Goal: Task Accomplishment & Management: Use online tool/utility

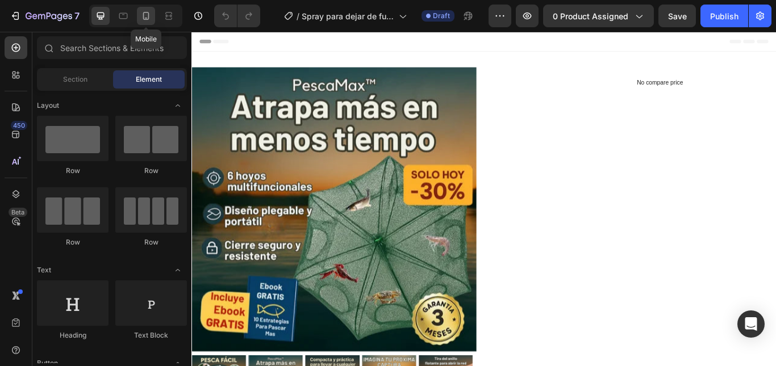
click at [147, 19] on icon at bounding box center [145, 15] width 11 height 11
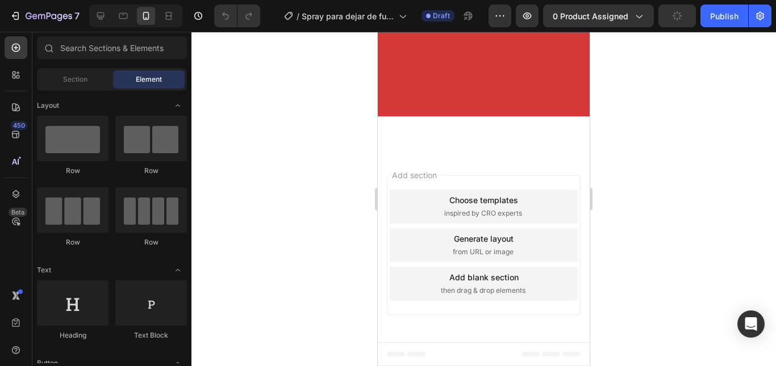
scroll to position [1136, 0]
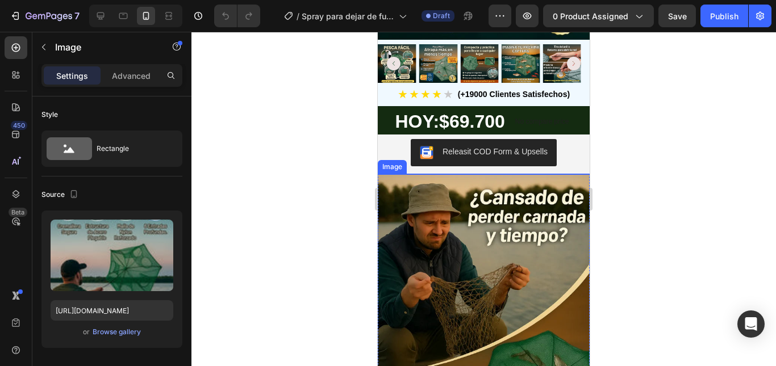
scroll to position [284, 0]
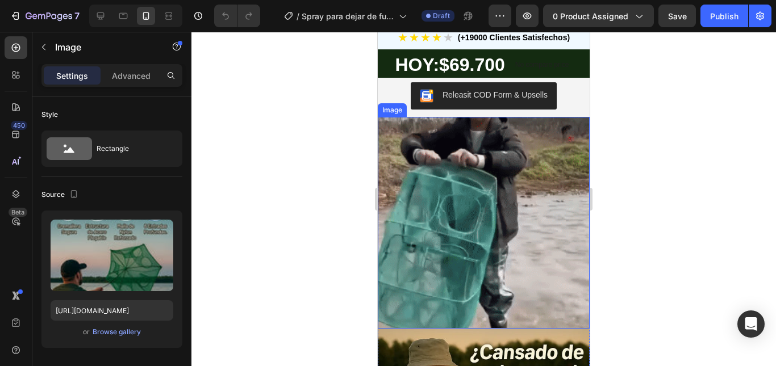
click at [479, 235] on img at bounding box center [484, 223] width 212 height 212
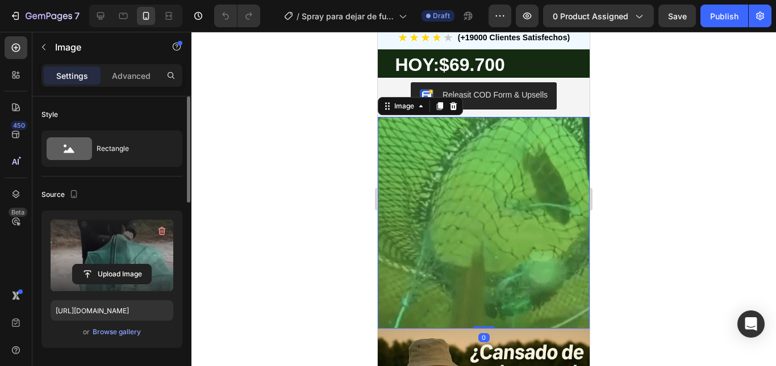
click at [124, 262] on label at bounding box center [112, 256] width 123 height 72
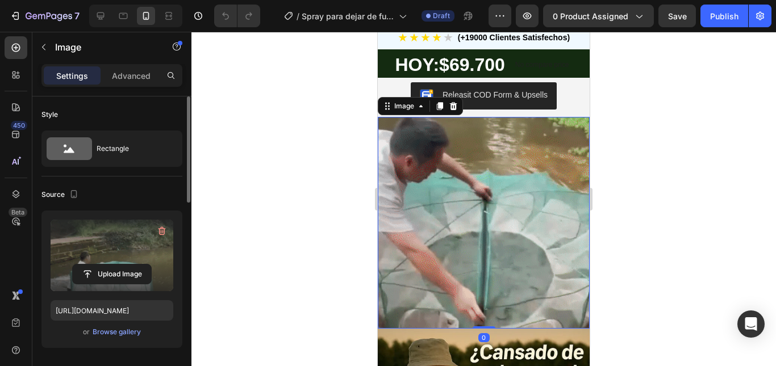
click at [124, 265] on input "file" at bounding box center [112, 274] width 78 height 19
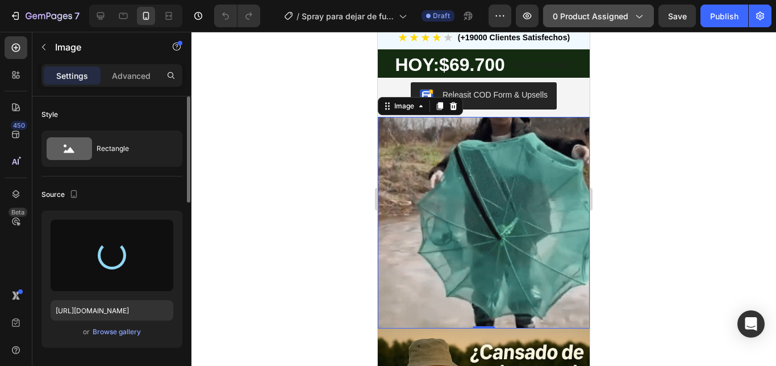
click at [610, 20] on span "0 product assigned" at bounding box center [591, 16] width 76 height 12
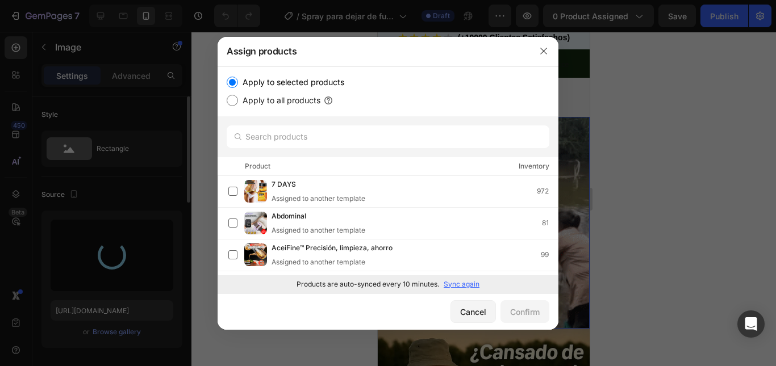
click at [469, 285] on p "Sync again" at bounding box center [462, 285] width 36 height 10
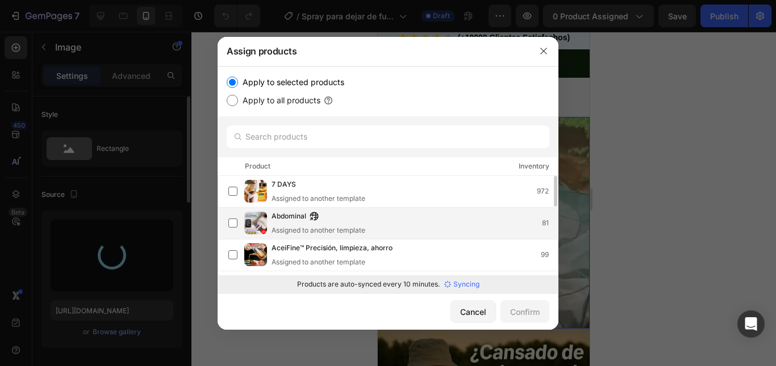
type input "[URL][DOMAIN_NAME]"
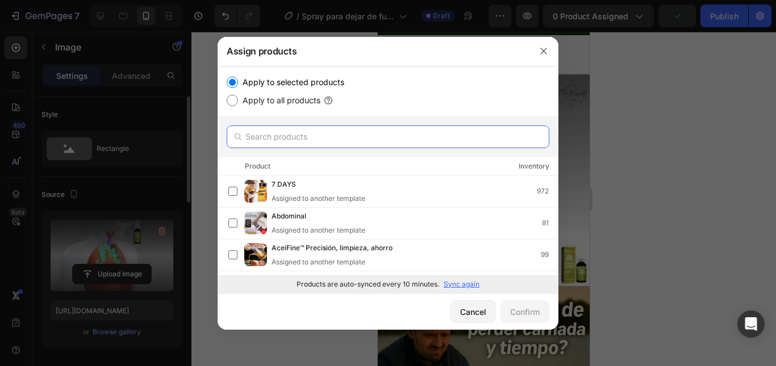
click at [421, 139] on input "text" at bounding box center [388, 137] width 323 height 23
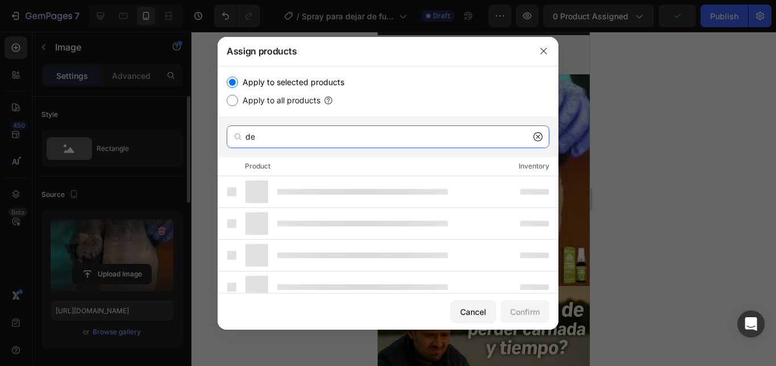
type input "d"
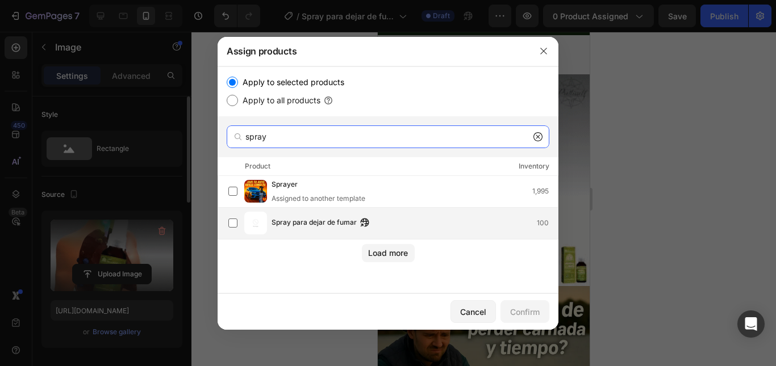
type input "spray"
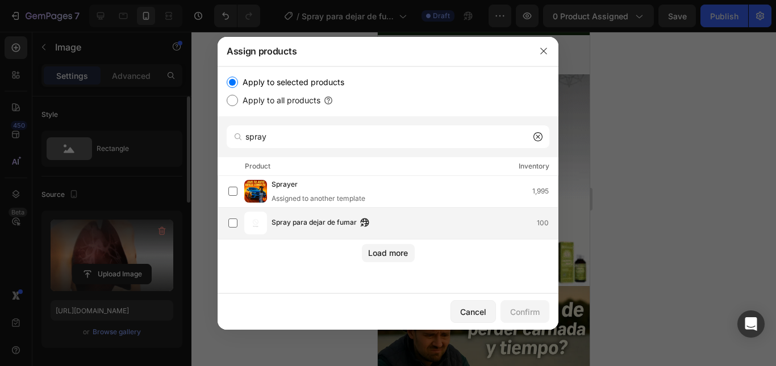
click at [348, 223] on span "Spray para dejar de fumar" at bounding box center [314, 223] width 85 height 12
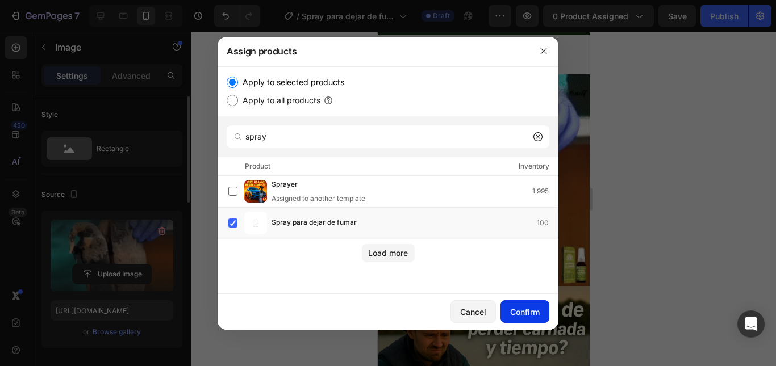
click at [510, 312] on div "Confirm" at bounding box center [525, 312] width 30 height 12
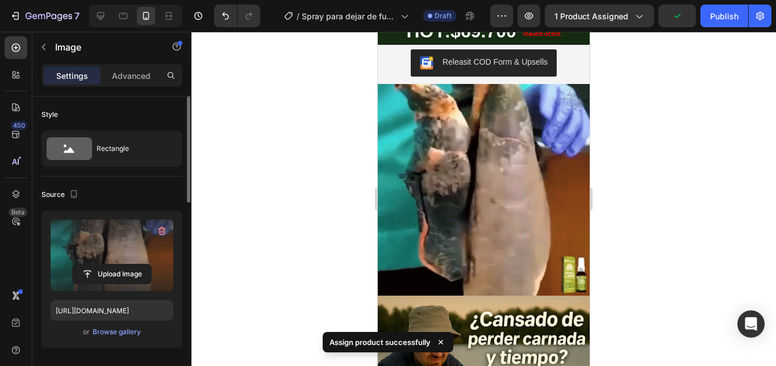
scroll to position [170, 0]
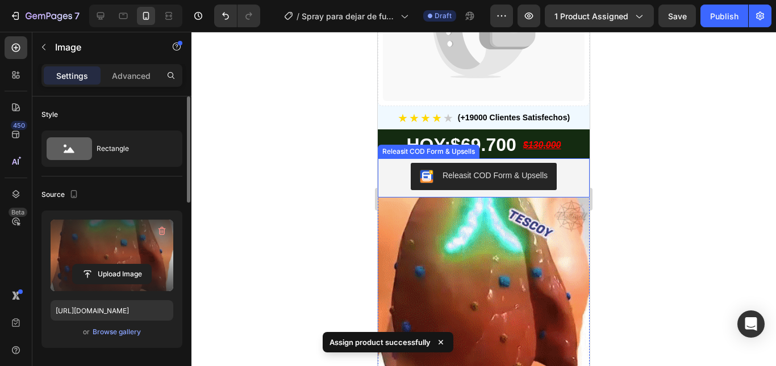
click at [499, 163] on button "Releasit COD Form & Upsells" at bounding box center [484, 176] width 146 height 27
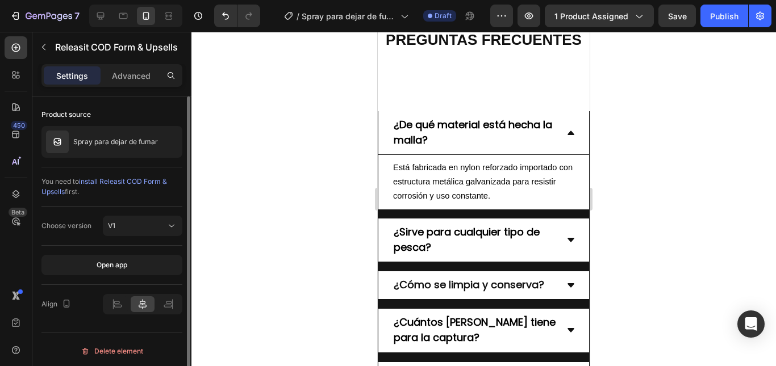
scroll to position [2089, 0]
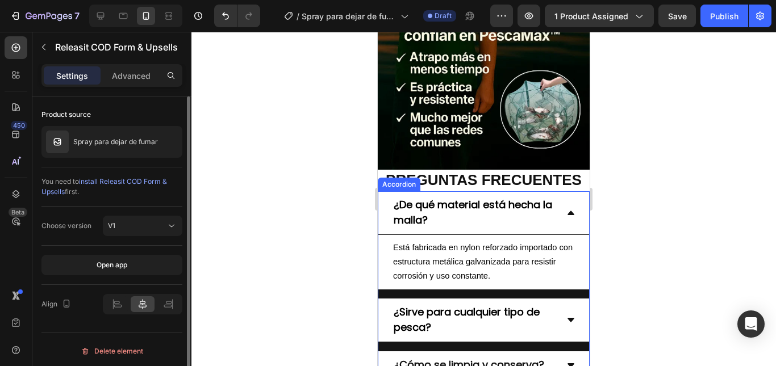
click at [459, 198] on span "¿De qué material está hecha la malla?" at bounding box center [473, 213] width 159 height 30
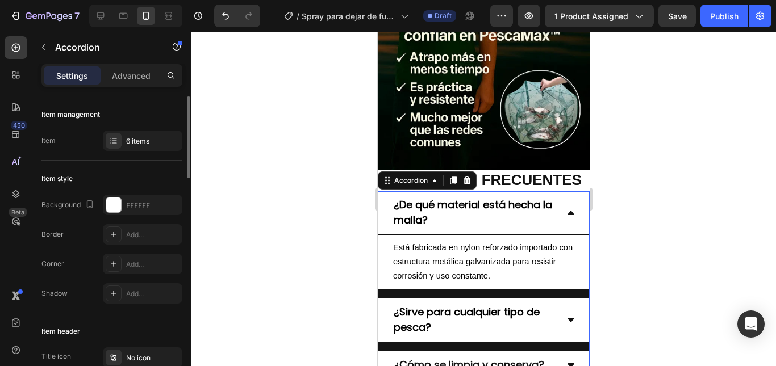
click at [473, 198] on span "¿De qué material está hecha la malla?" at bounding box center [473, 213] width 159 height 30
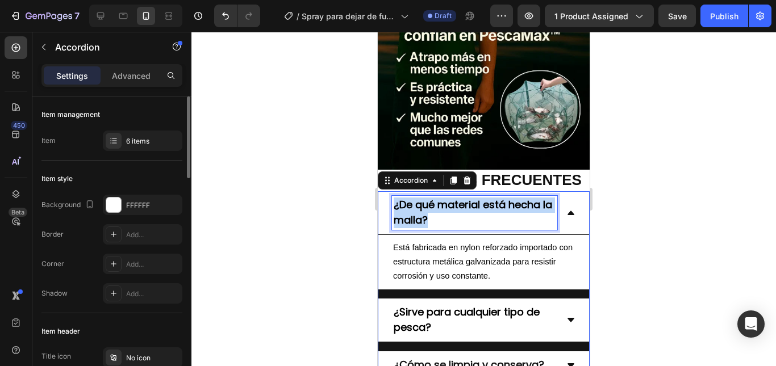
click at [473, 198] on span "¿De qué material está hecha la malla?" at bounding box center [473, 213] width 159 height 30
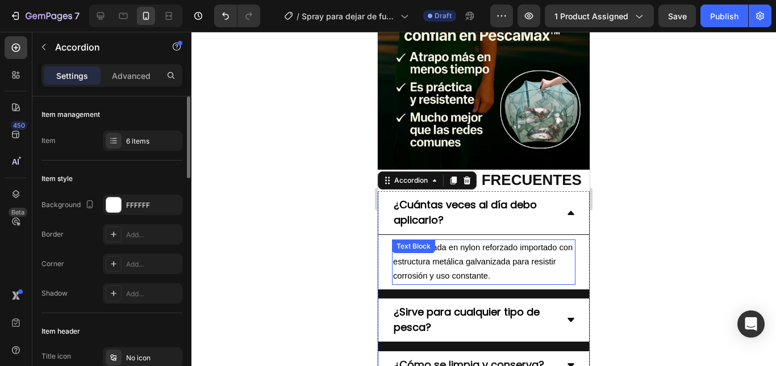
drag, startPoint x: 448, startPoint y: 187, endPoint x: 477, endPoint y: 181, distance: 29.6
click at [448, 241] on p "Está fabricada en nylon reforzado importado con estructura metálica galvanizada…" at bounding box center [483, 262] width 181 height 43
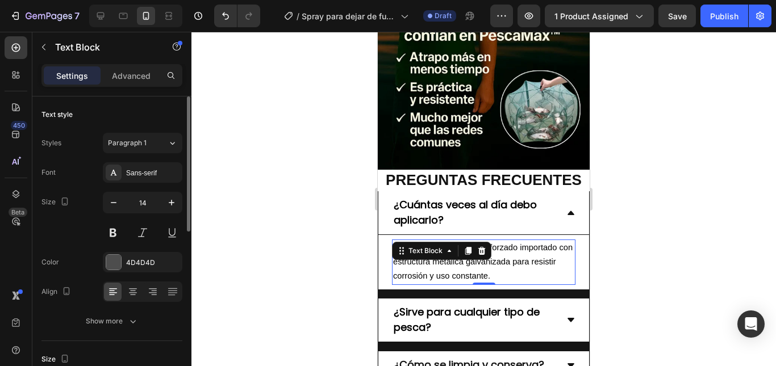
click at [507, 243] on span "Está fabricada en nylon reforzado importado con estructura metálica galvanizada…" at bounding box center [483, 261] width 180 height 37
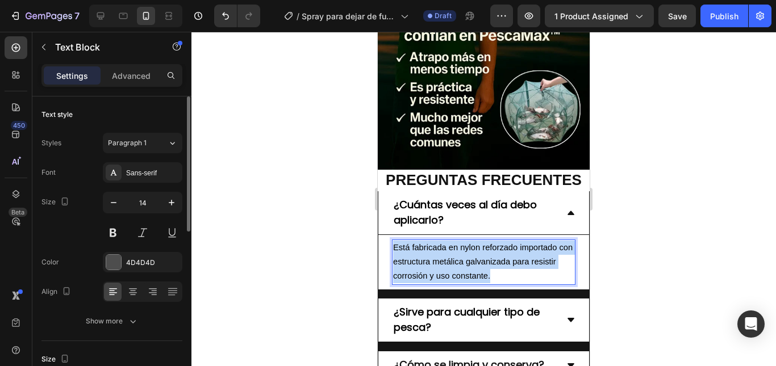
click at [507, 243] on span "Está fabricada en nylon reforzado importado con estructura metálica galvanizada…" at bounding box center [483, 261] width 180 height 37
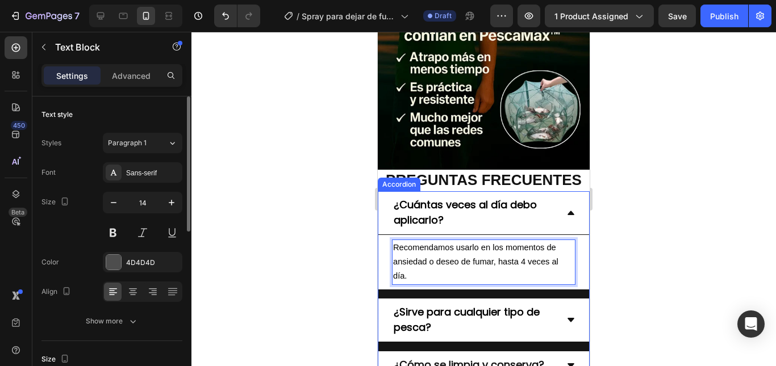
click at [566, 209] on icon at bounding box center [570, 213] width 9 height 9
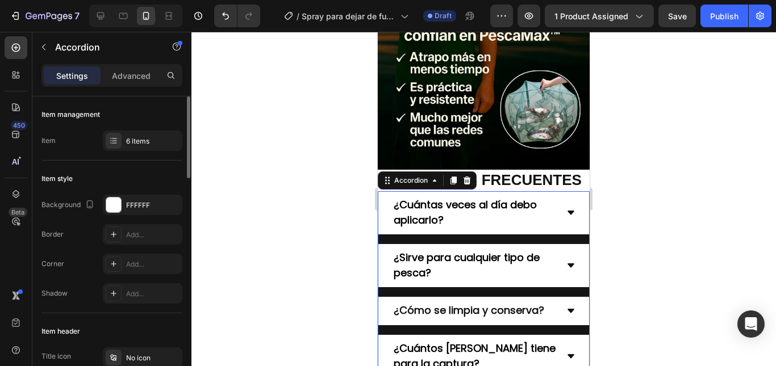
click at [568, 264] on icon at bounding box center [571, 266] width 7 height 4
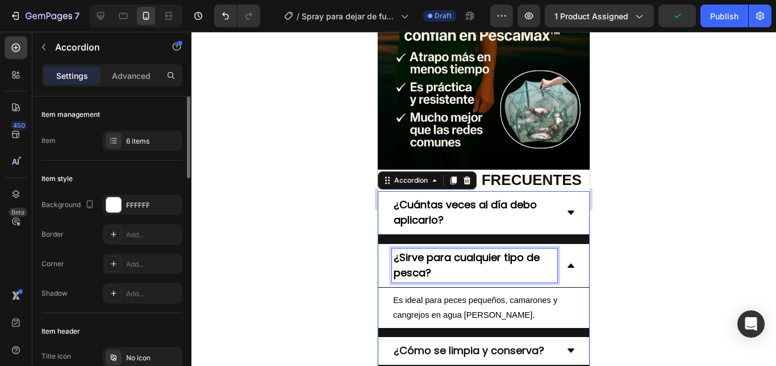
click at [479, 251] on p "¿Sirve para cualquier tipo de pesca?" at bounding box center [475, 266] width 162 height 31
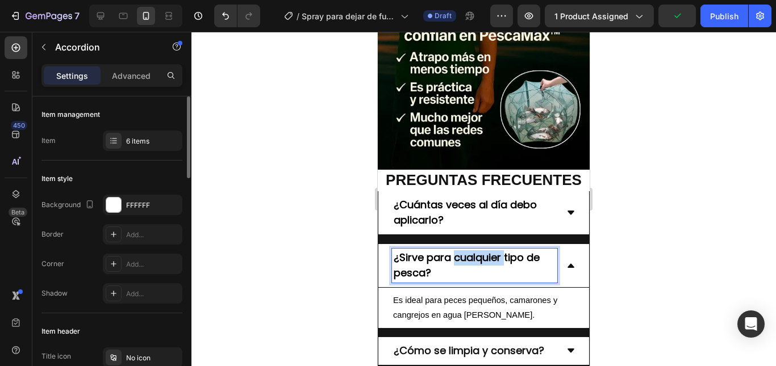
click at [479, 251] on p "¿Sirve para cualquier tipo de pesca?" at bounding box center [475, 266] width 162 height 31
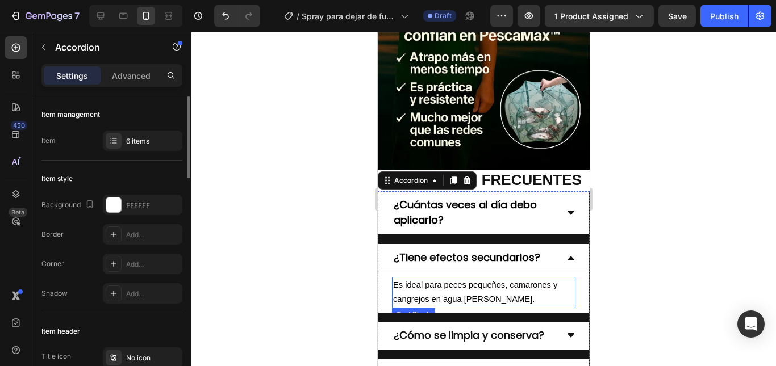
click at [434, 281] on span "Es ideal para peces pequeños, camarones y cangrejos en agua [PERSON_NAME]." at bounding box center [475, 292] width 164 height 23
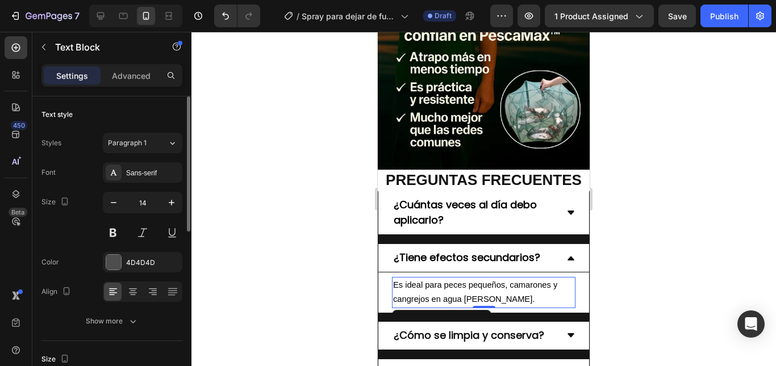
click at [478, 278] on p "Es ideal para peces pequeños, camarones y cangrejos en agua [PERSON_NAME]." at bounding box center [483, 292] width 181 height 28
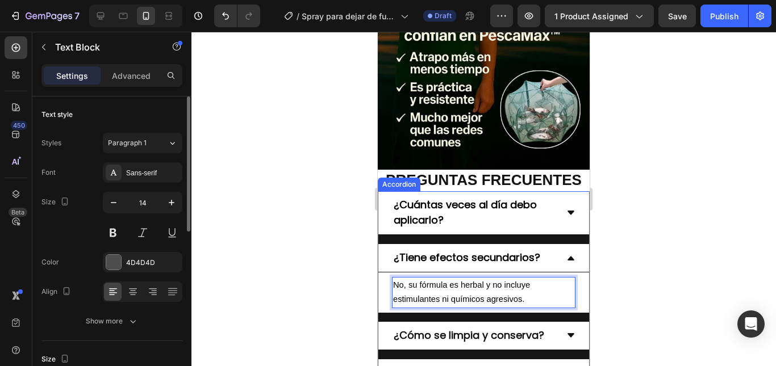
click at [567, 244] on div "¿Tiene efectos secundarios?" at bounding box center [483, 258] width 211 height 28
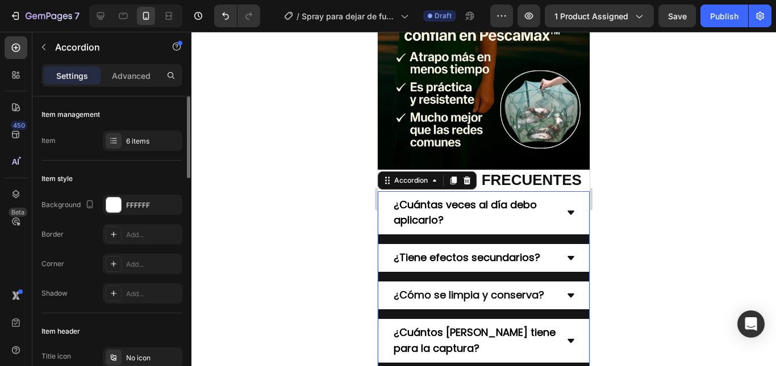
click at [568, 294] on icon at bounding box center [571, 296] width 7 height 4
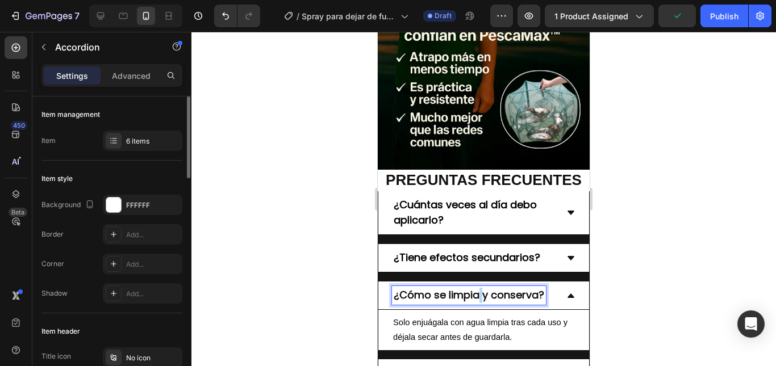
click at [478, 288] on span "¿Cómo se limpia y conserva?" at bounding box center [469, 295] width 151 height 14
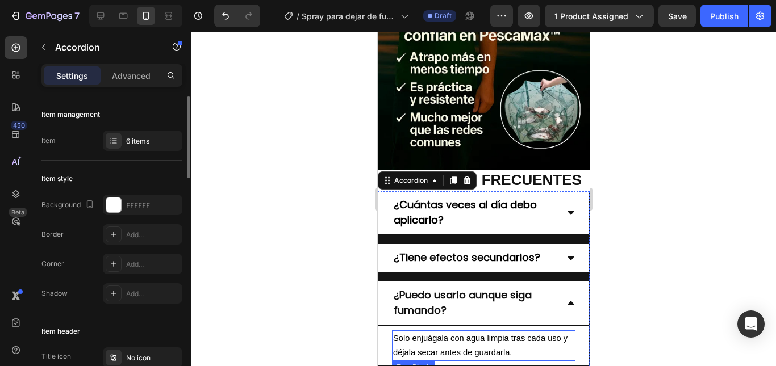
click at [519, 334] on span "Solo enjuágala con agua limpia tras cada uso y déjala secar antes de guardarla." at bounding box center [480, 345] width 174 height 23
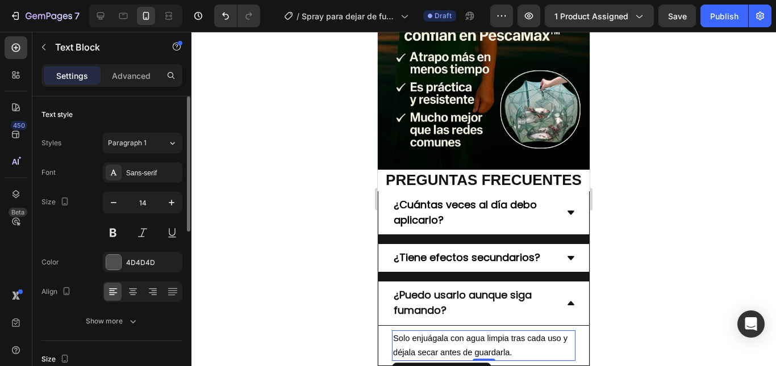
click at [519, 334] on span "Solo enjuágala con agua limpia tras cada uso y déjala secar antes de guardarla." at bounding box center [480, 345] width 174 height 23
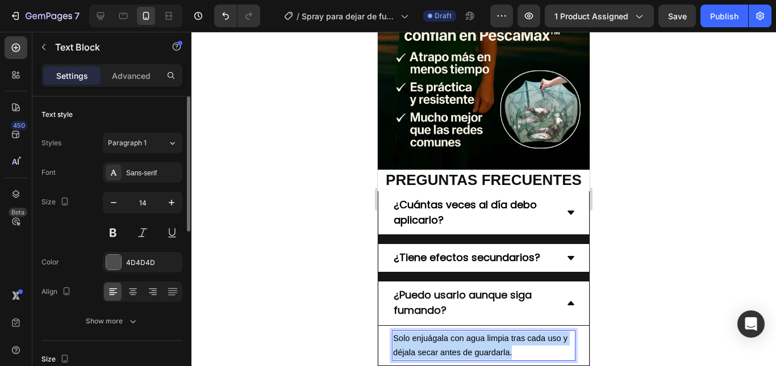
click at [519, 334] on span "Solo enjuágala con agua limpia tras cada uso y déjala secar antes de guardarla." at bounding box center [480, 345] width 174 height 23
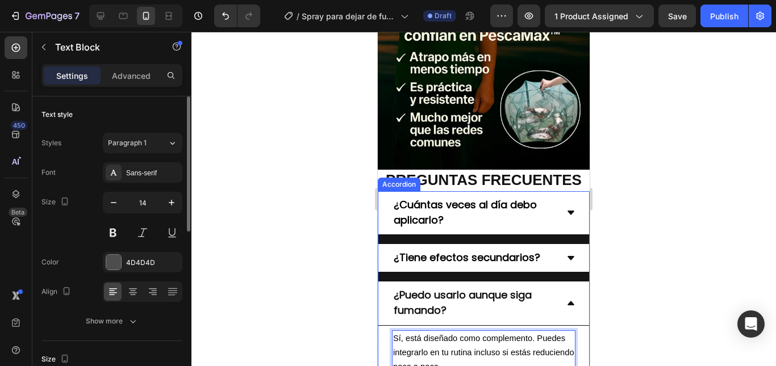
click at [566, 299] on icon at bounding box center [570, 303] width 9 height 9
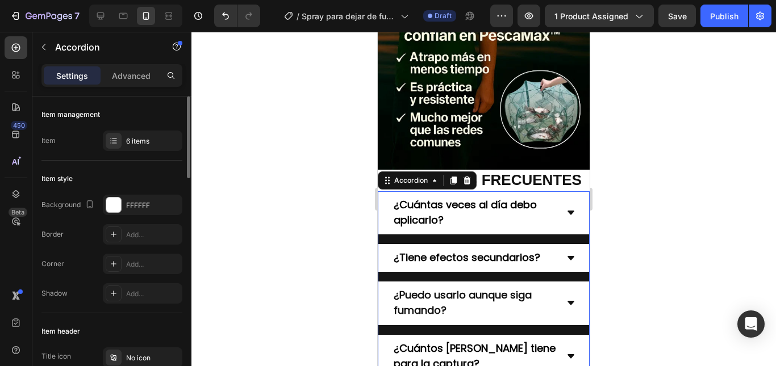
click at [568, 355] on icon at bounding box center [571, 357] width 7 height 4
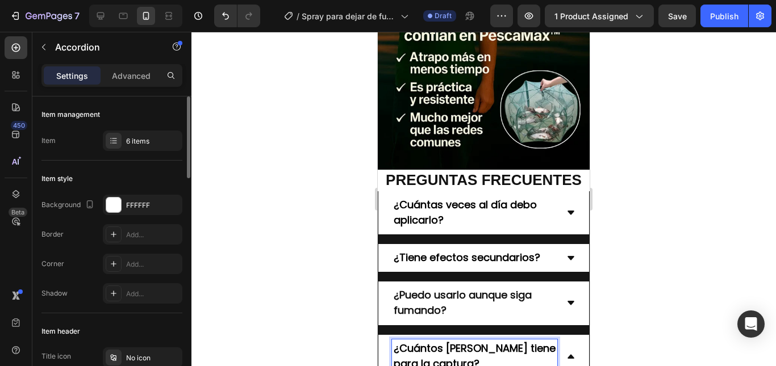
click at [453, 341] on p "¿Cuántos [PERSON_NAME] tiene para la captura?" at bounding box center [475, 356] width 162 height 31
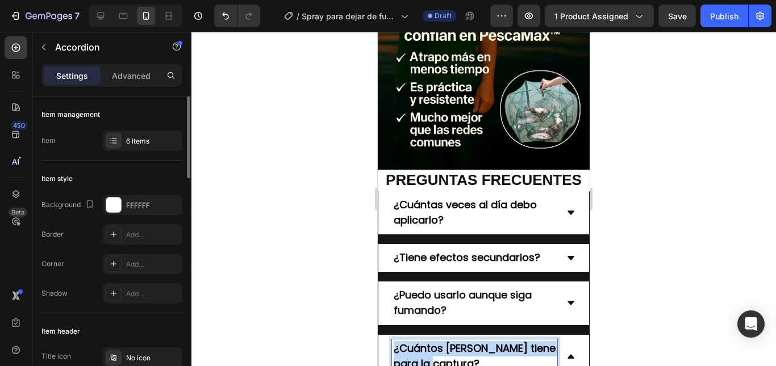
click at [453, 341] on p "¿Cuántos [PERSON_NAME] tiene para la captura?" at bounding box center [475, 356] width 162 height 31
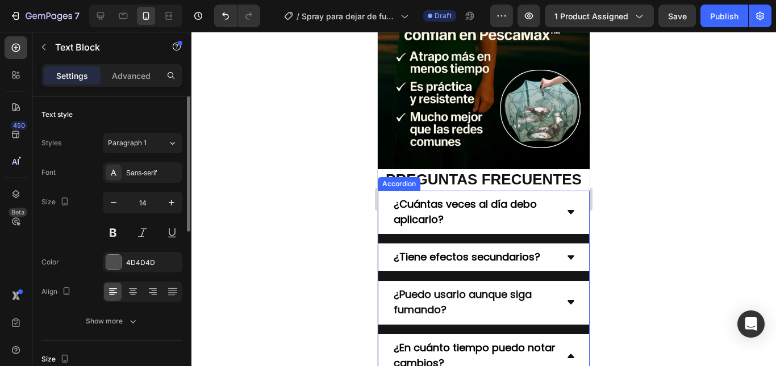
click at [568, 335] on div "¿En cuánto tiempo puedo notar cambios?" at bounding box center [483, 357] width 211 height 44
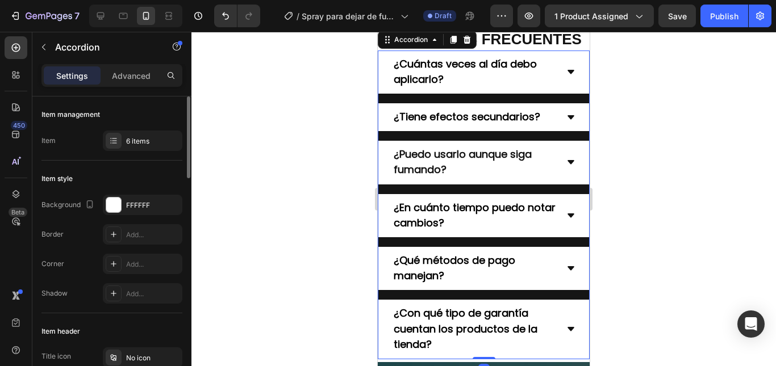
scroll to position [2203, 0]
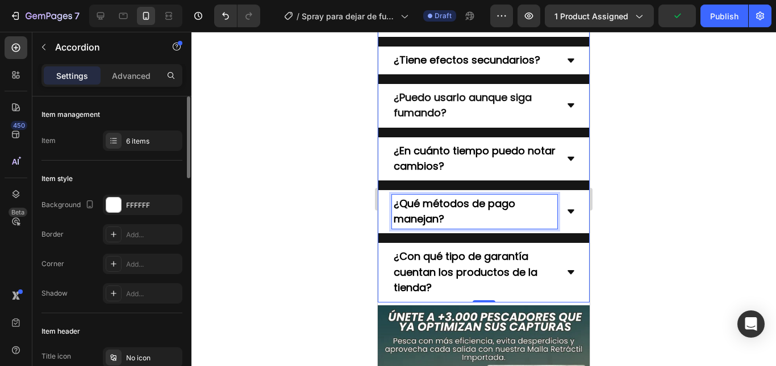
click at [478, 218] on p "¿Qué métodos de pago manejan?" at bounding box center [475, 212] width 162 height 31
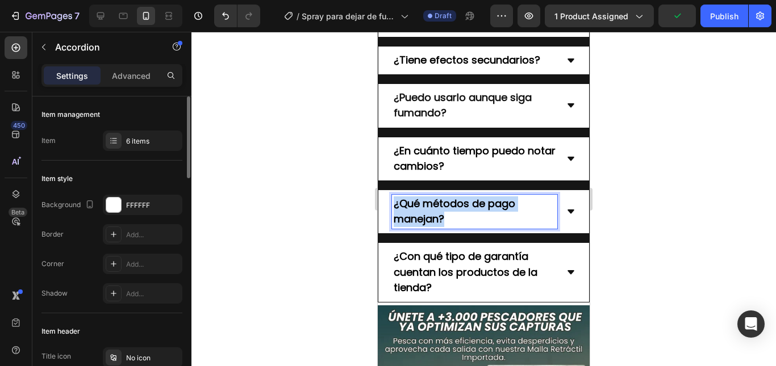
click at [478, 218] on p "¿Qué métodos de pago manejan?" at bounding box center [475, 212] width 162 height 31
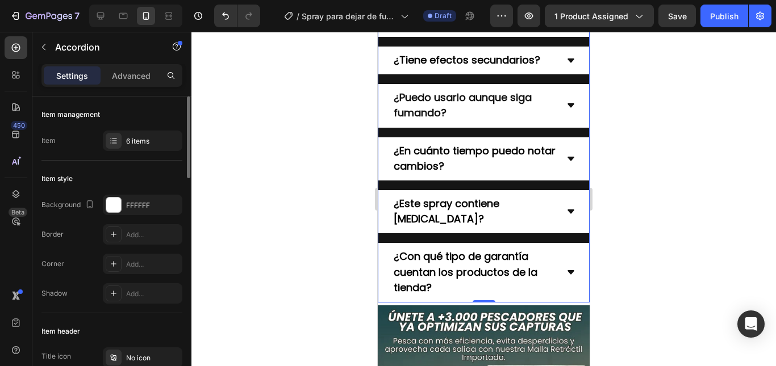
click at [566, 213] on icon at bounding box center [570, 211] width 9 height 9
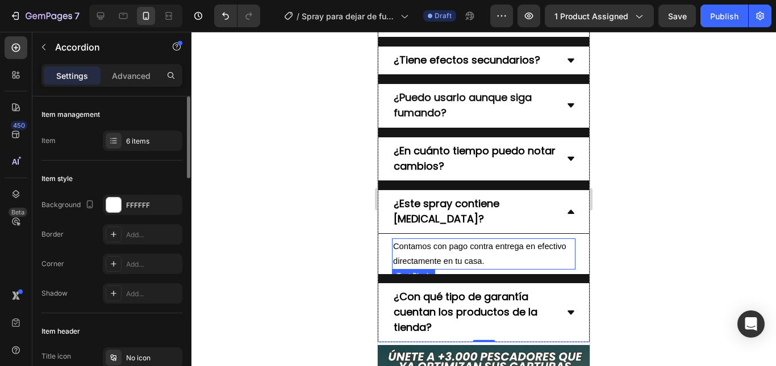
click at [460, 250] on span "Contamos con pago contra entrega en efectivo directamente en tu casa." at bounding box center [479, 253] width 173 height 23
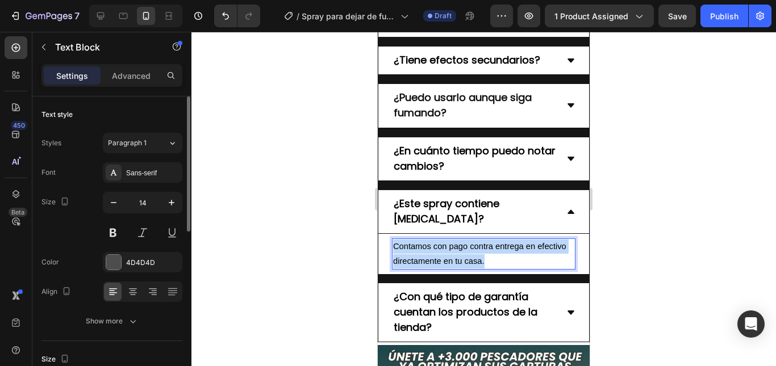
click at [460, 250] on span "Contamos con pago contra entrega en efectivo directamente en tu casa." at bounding box center [479, 253] width 173 height 23
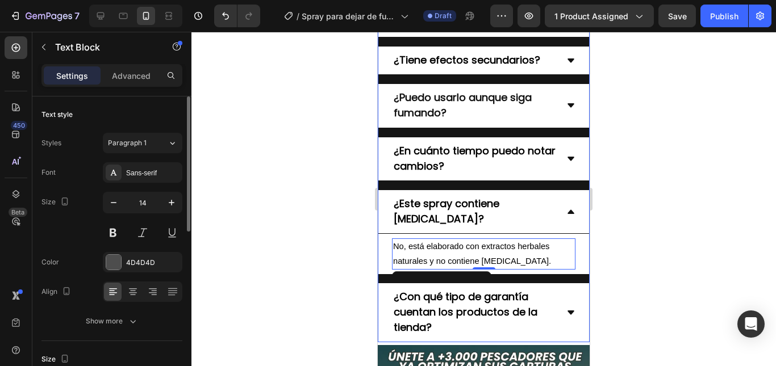
scroll to position [2317, 0]
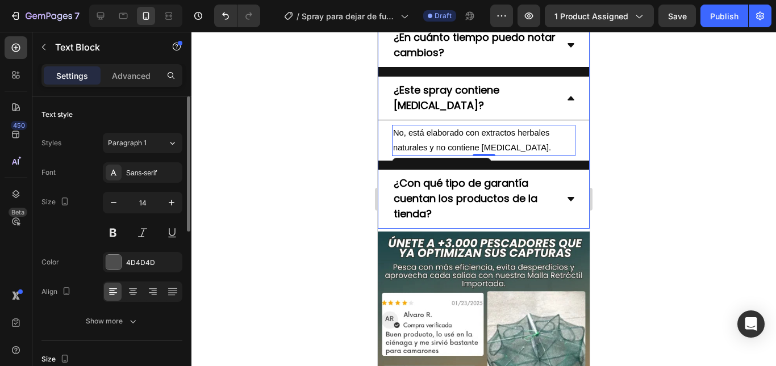
click at [485, 199] on strong "¿Con qué tipo de garantía cuentan los productos de la tienda?" at bounding box center [466, 198] width 144 height 45
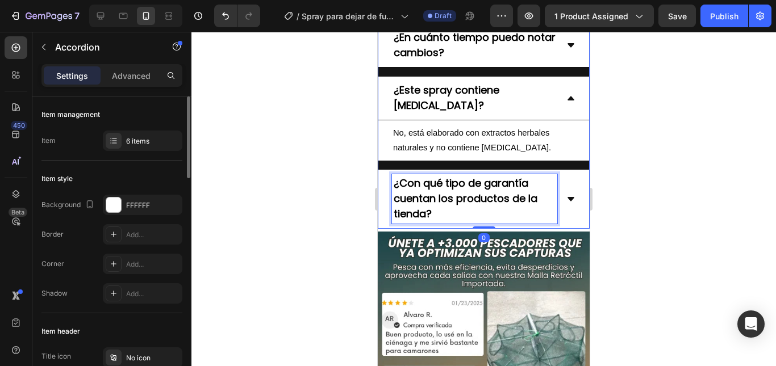
click at [485, 199] on strong "¿Con qué tipo de garantía cuentan los productos de la tienda?" at bounding box center [466, 198] width 144 height 45
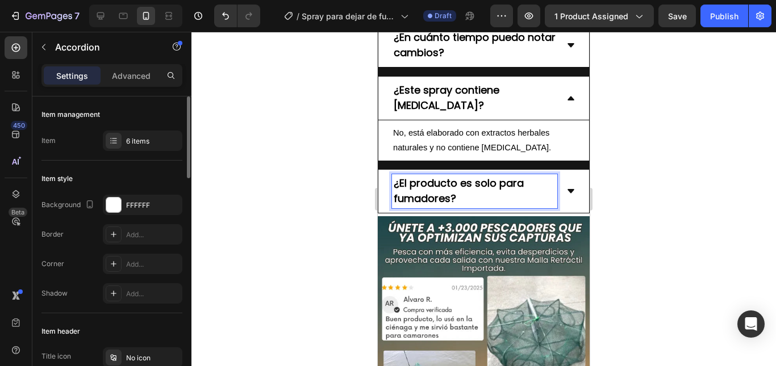
click at [564, 197] on div "¿El producto es solo para fumadores?" at bounding box center [483, 192] width 211 height 44
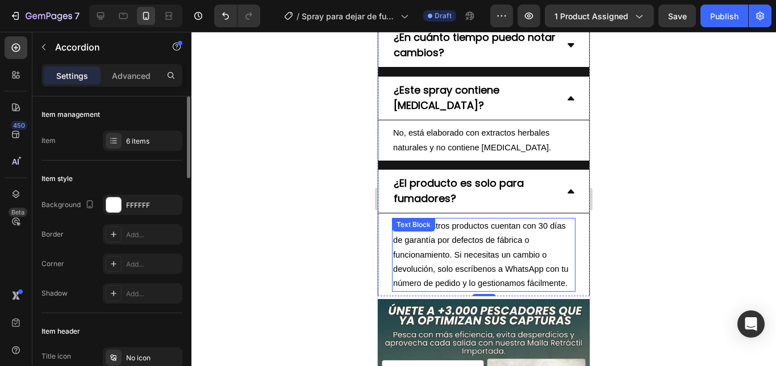
click at [491, 274] on p "Todos nuestros productos cuentan con 30 días de garantía por defectos de fábric…" at bounding box center [483, 255] width 181 height 72
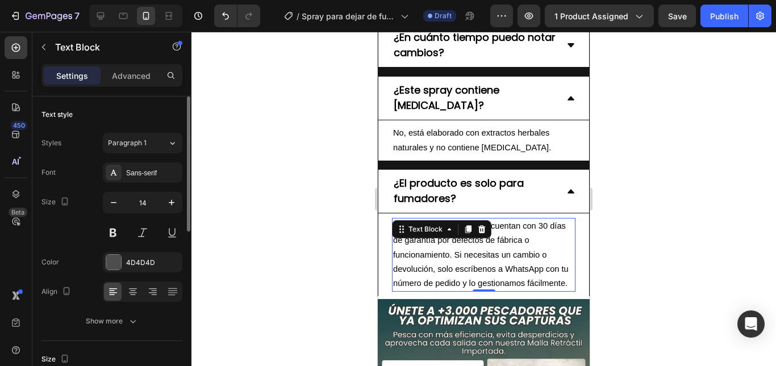
click at [498, 266] on span "Todos nuestros productos cuentan con 30 días de garantía por defectos de fábric…" at bounding box center [481, 255] width 176 height 66
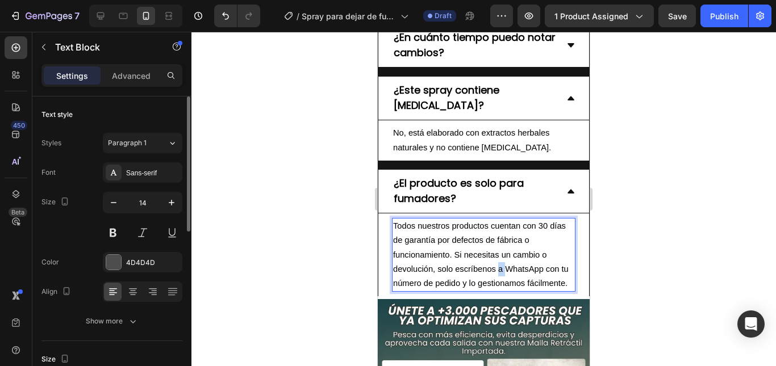
click at [498, 266] on span "Todos nuestros productos cuentan con 30 días de garantía por defectos de fábric…" at bounding box center [481, 255] width 176 height 66
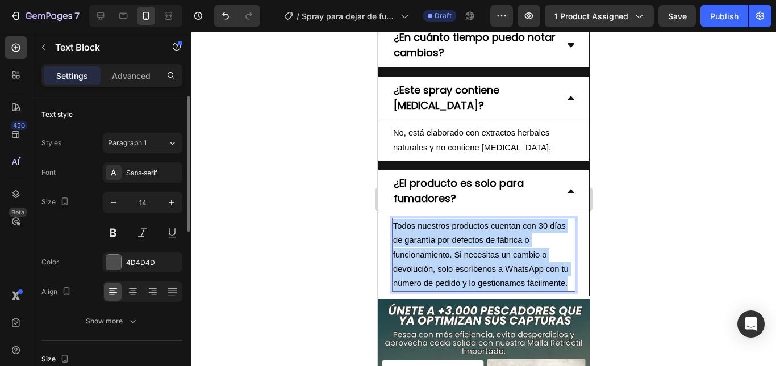
click at [498, 266] on span "Todos nuestros productos cuentan con 30 días de garantía por defectos de fábric…" at bounding box center [481, 255] width 176 height 66
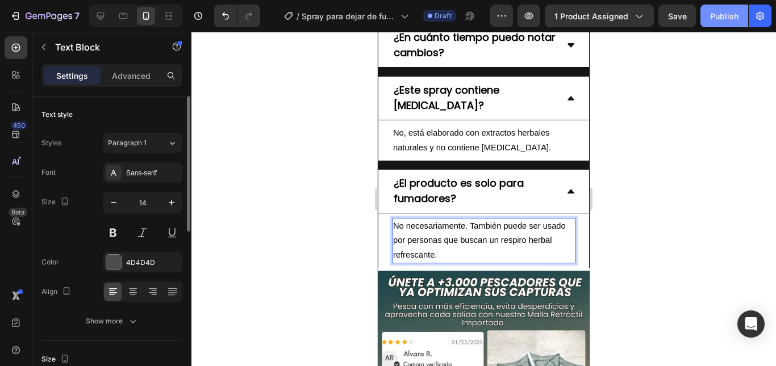
click at [730, 22] on div "Publish" at bounding box center [724, 16] width 28 height 12
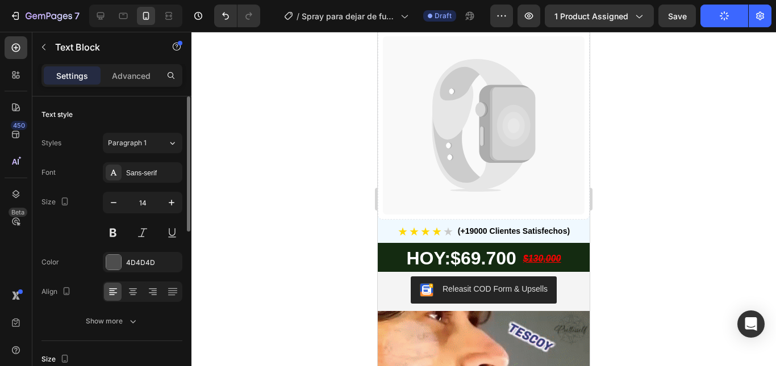
scroll to position [114, 0]
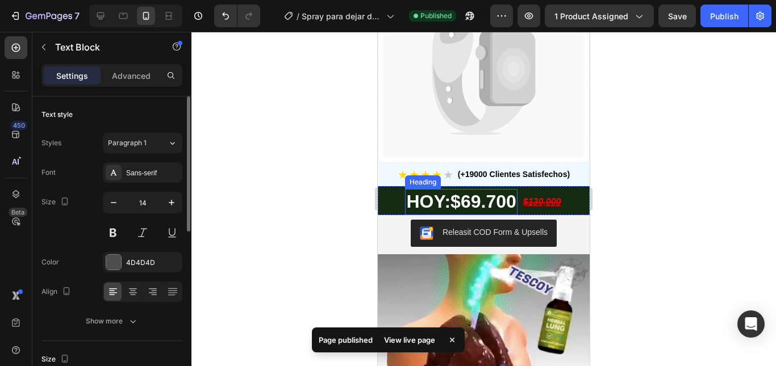
click at [484, 191] on span "$69.700" at bounding box center [484, 201] width 66 height 20
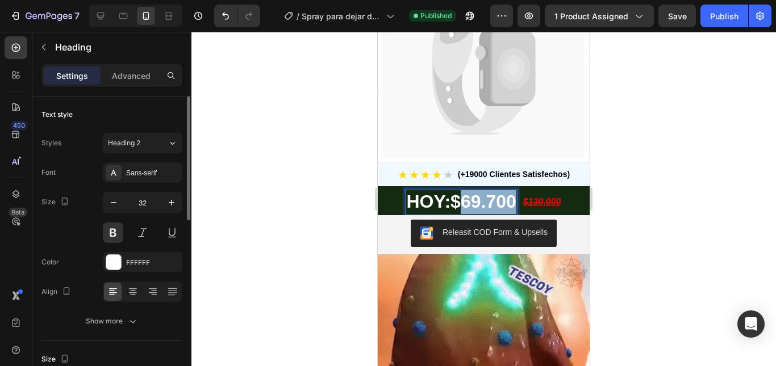
click at [468, 195] on span "$69.700" at bounding box center [484, 201] width 66 height 20
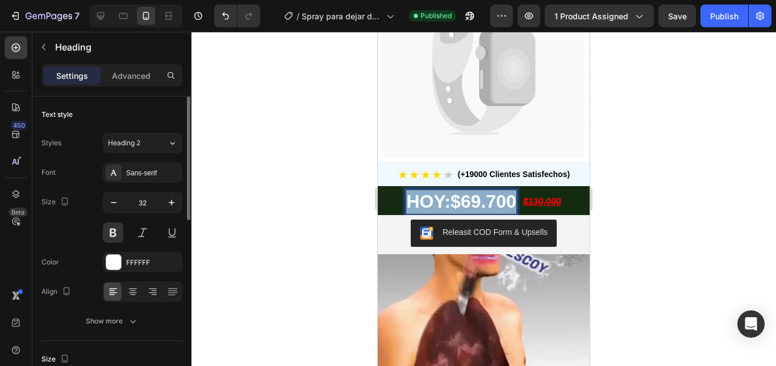
click at [468, 195] on span "$69.700" at bounding box center [484, 201] width 66 height 20
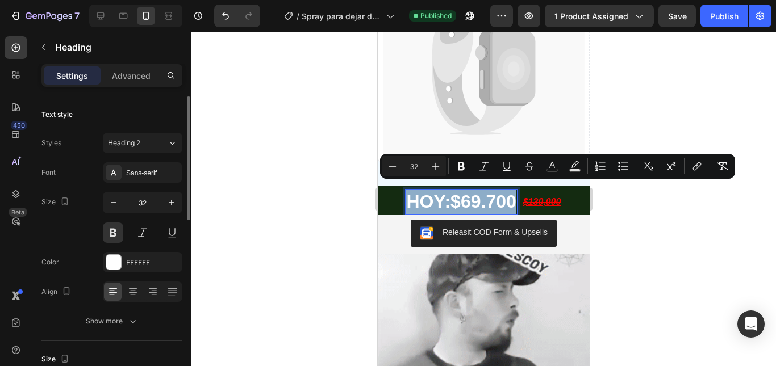
click at [468, 193] on span "$69.700" at bounding box center [484, 201] width 66 height 20
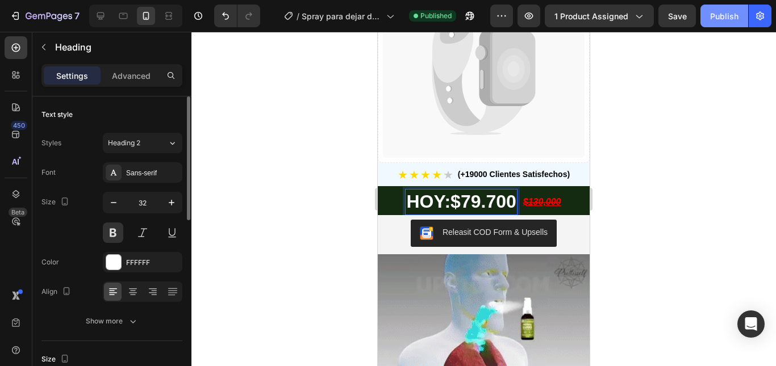
click at [735, 24] on button "Publish" at bounding box center [725, 16] width 48 height 23
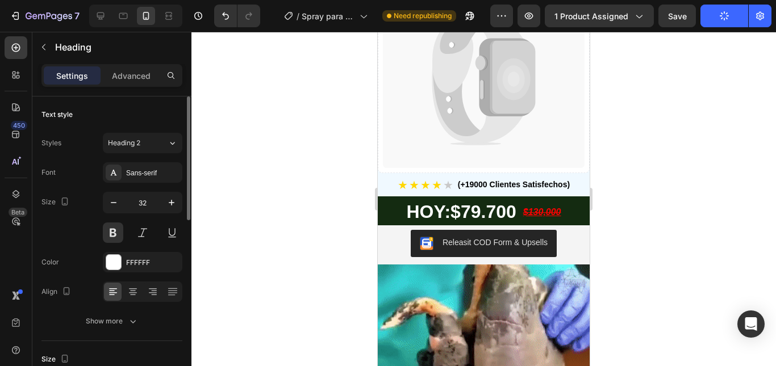
scroll to position [0, 0]
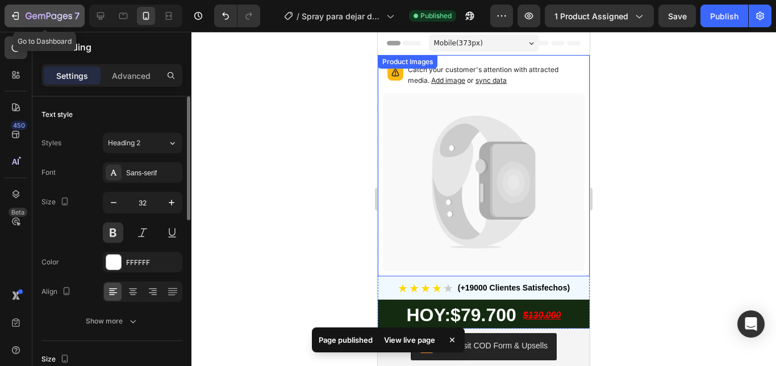
click at [53, 16] on icon "button" at bounding box center [49, 17] width 47 height 10
